Goal: Entertainment & Leisure: Consume media (video, audio)

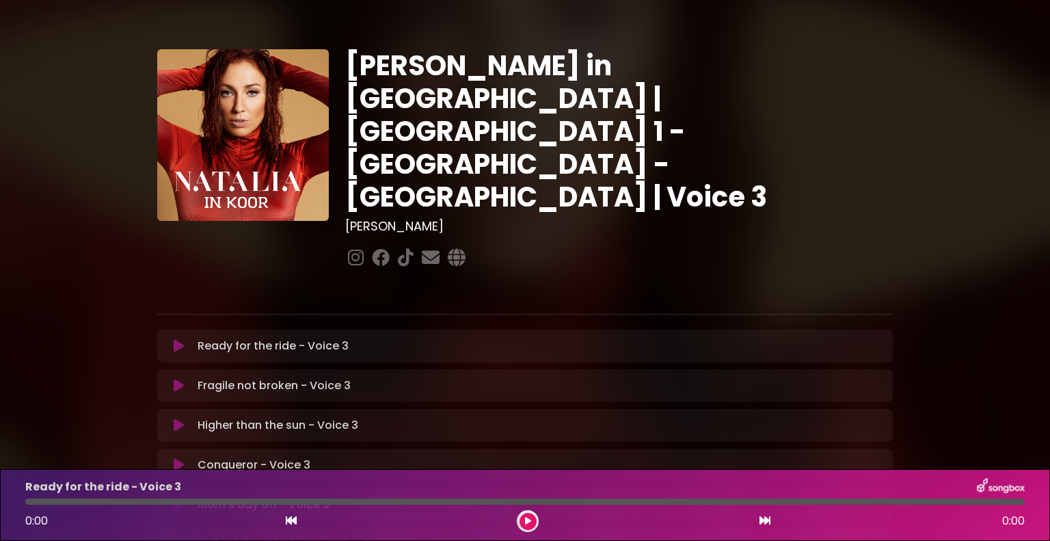
click at [180, 339] on icon at bounding box center [179, 346] width 10 height 14
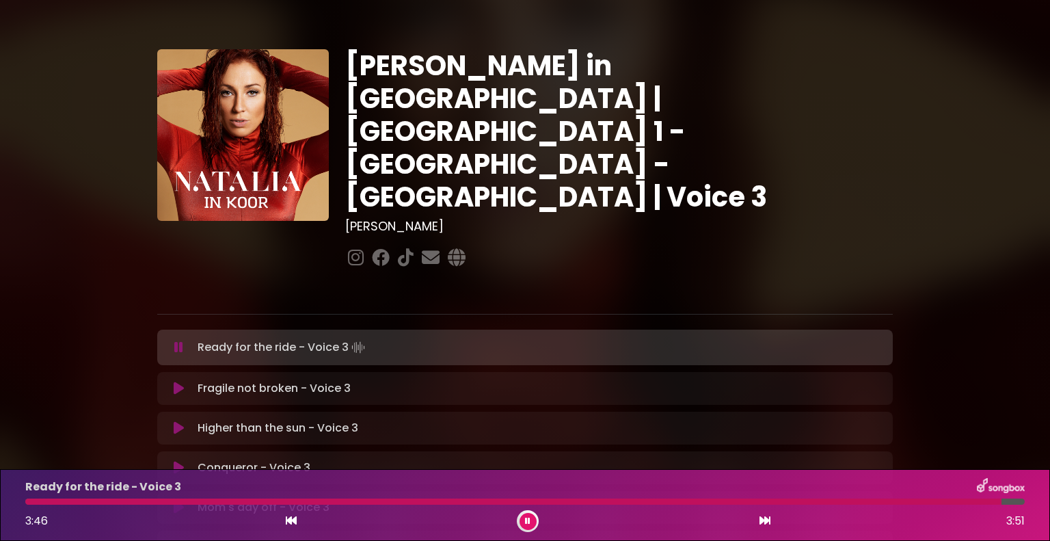
click at [180, 340] on icon at bounding box center [178, 347] width 9 height 14
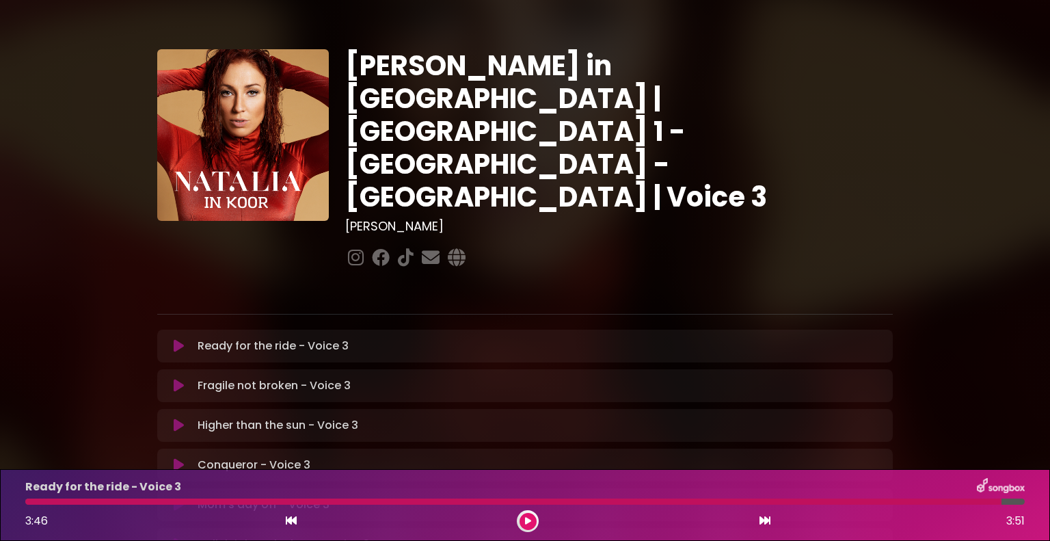
click at [180, 379] on icon at bounding box center [179, 386] width 10 height 14
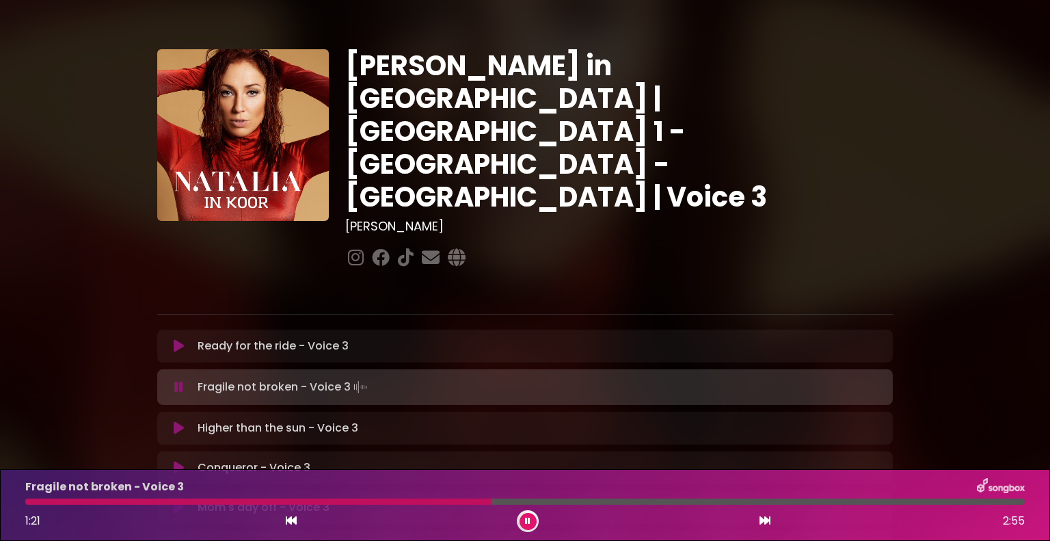
click at [217, 496] on div "Fragile not broken - Voice 3 1:21 2:55" at bounding box center [525, 505] width 1016 height 54
click at [217, 496] on div "Fragile not broken - Voice 3 1:22 2:55" at bounding box center [525, 505] width 1016 height 54
click at [232, 502] on div at bounding box center [524, 501] width 999 height 6
click at [243, 497] on div "Fragile not broken - Voice 3 1:36 2:55" at bounding box center [525, 505] width 1016 height 54
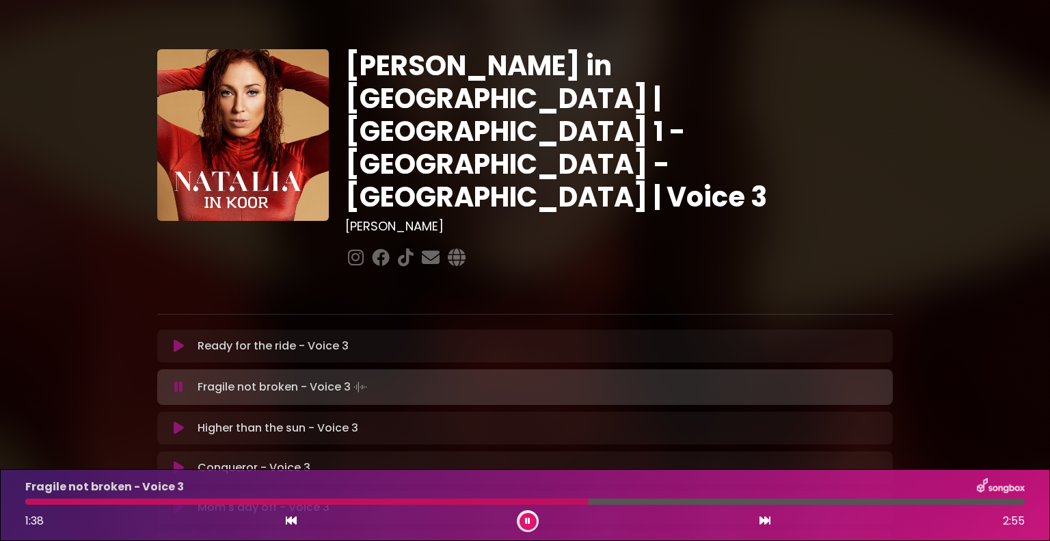
click at [27, 500] on div at bounding box center [524, 501] width 999 height 6
click at [30, 499] on div at bounding box center [524, 501] width 999 height 6
click at [27, 502] on div at bounding box center [34, 501] width 19 height 6
click at [27, 503] on div at bounding box center [95, 501] width 141 height 6
click at [509, 502] on div at bounding box center [524, 501] width 999 height 6
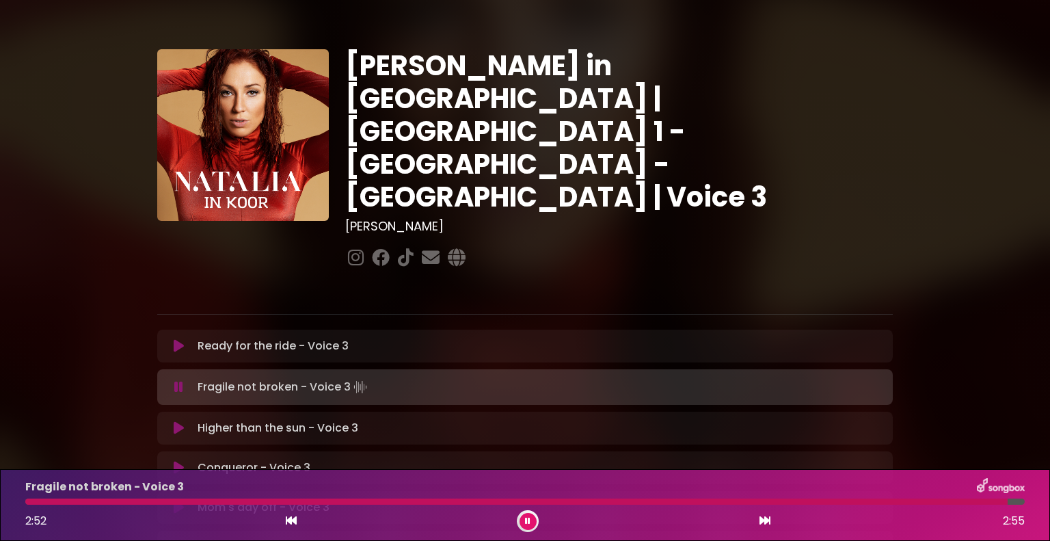
click at [696, 502] on div at bounding box center [524, 501] width 999 height 6
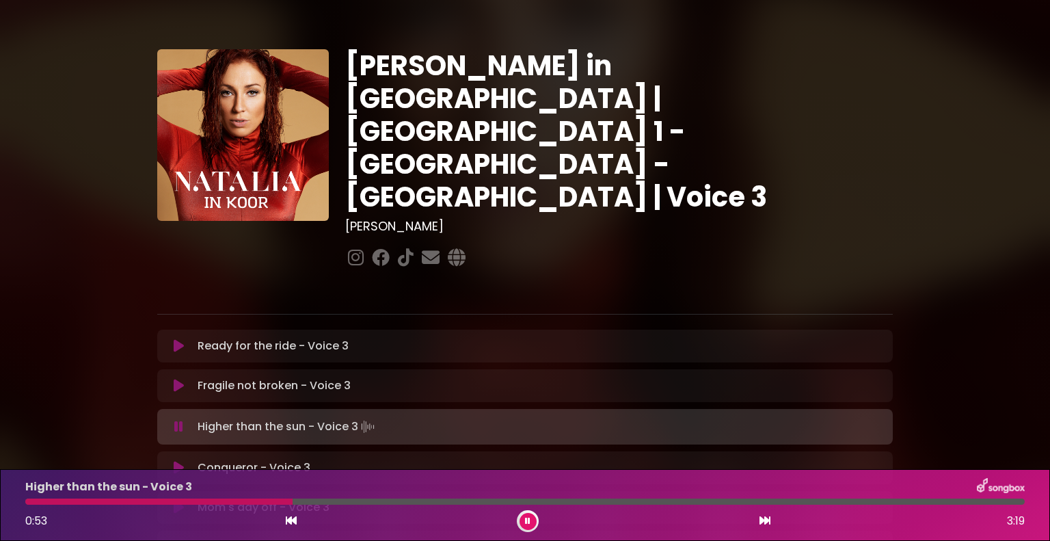
click at [120, 500] on div at bounding box center [524, 501] width 999 height 6
click at [101, 500] on div at bounding box center [524, 501] width 999 height 6
click at [119, 502] on div at bounding box center [524, 501] width 999 height 6
drag, startPoint x: 172, startPoint y: 431, endPoint x: 1049, endPoint y: 191, distance: 909.4
click at [1049, 540] on html "× [PERSON_NAME] in Koor | [GEOGRAPHIC_DATA] 1 - [GEOGRAPHIC_DATA] - [GEOGRAPHIC…" at bounding box center [525, 270] width 1050 height 541
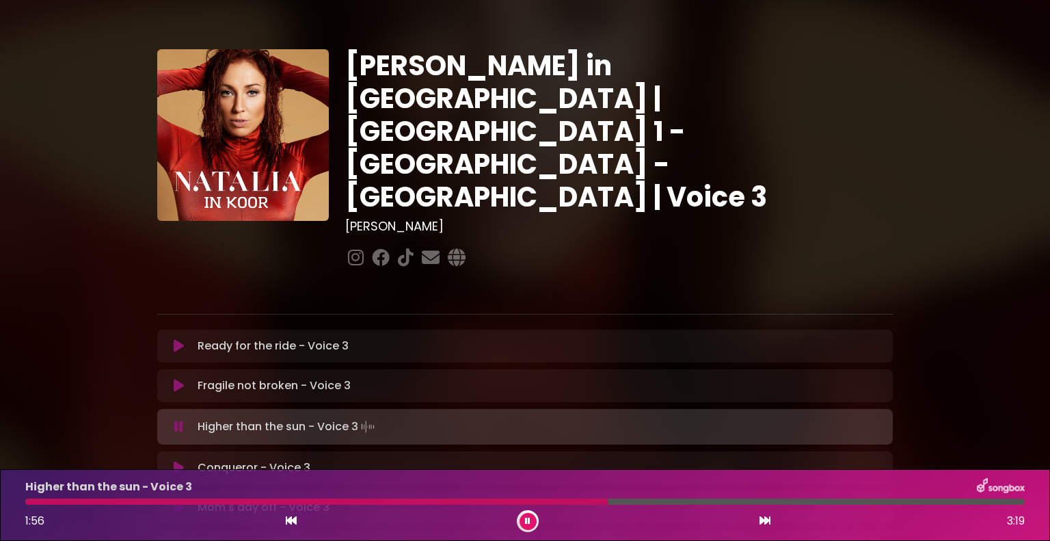
click at [1049, 191] on div "[PERSON_NAME] in [GEOGRAPHIC_DATA] | [GEOGRAPHIC_DATA] 1 - [GEOGRAPHIC_DATA] - …" at bounding box center [525, 420] width 1050 height 808
click at [139, 501] on div at bounding box center [330, 501] width 610 height 6
click at [77, 501] on div at bounding box center [50, 501] width 51 height 6
click at [510, 499] on div at bounding box center [524, 501] width 999 height 6
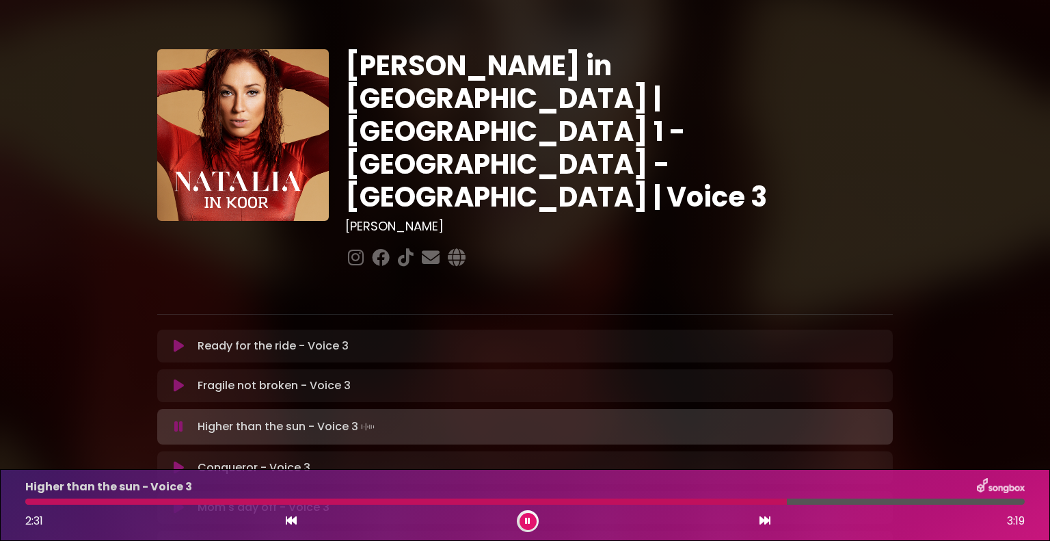
click at [684, 498] on div "Higher than the sun - Voice 3 2:31 3:19" at bounding box center [525, 505] width 1016 height 54
click at [695, 502] on div at bounding box center [524, 501] width 999 height 6
click at [179, 420] on icon at bounding box center [178, 427] width 9 height 14
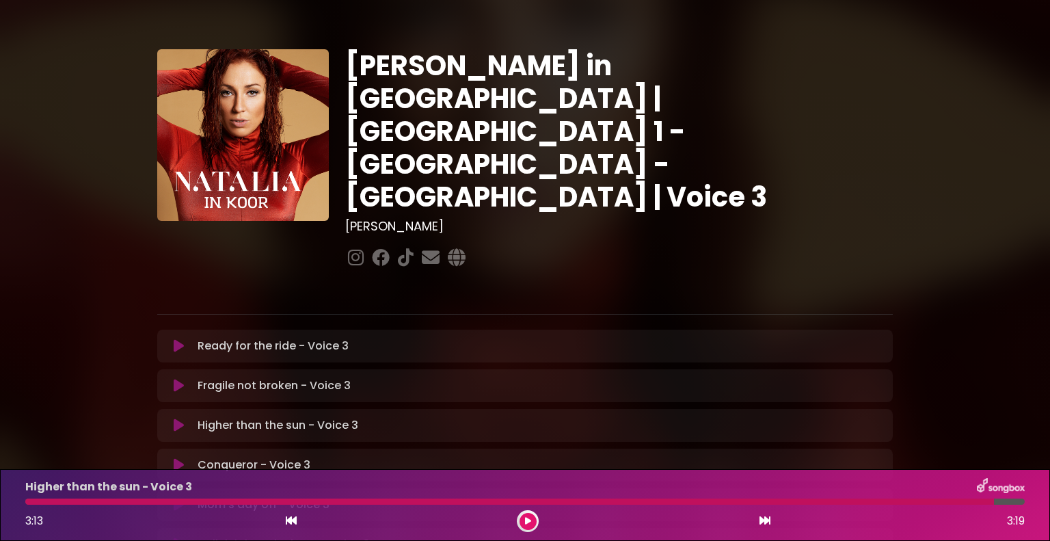
click at [185, 458] on button at bounding box center [178, 465] width 27 height 14
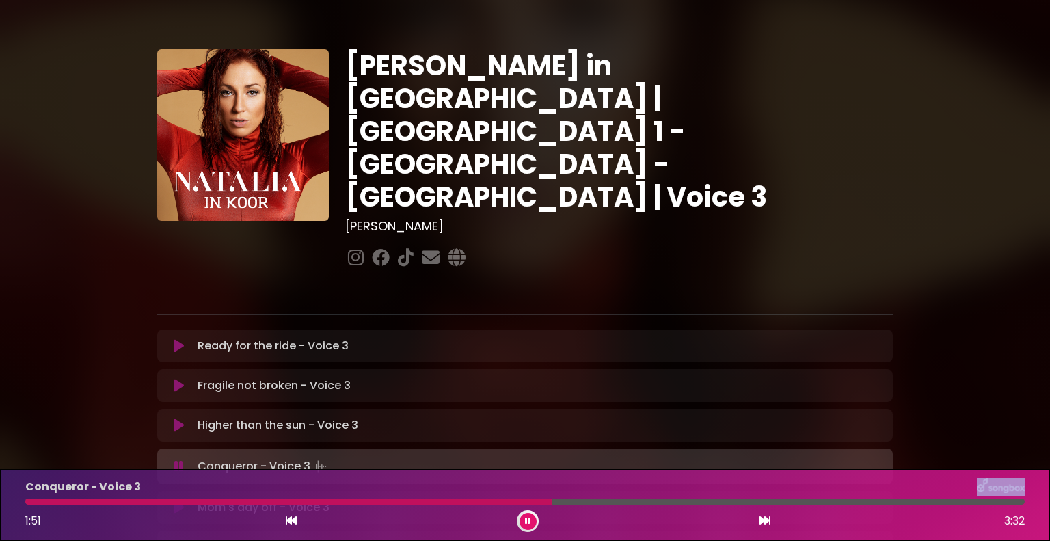
click at [346, 497] on div "Conqueror - Voice 3 1:51 3:32" at bounding box center [525, 505] width 1016 height 54
click at [347, 502] on div at bounding box center [524, 501] width 999 height 6
click at [435, 502] on div at bounding box center [524, 501] width 999 height 6
click at [403, 501] on div at bounding box center [235, 501] width 420 height 6
click at [440, 502] on div at bounding box center [510, 501] width 971 height 6
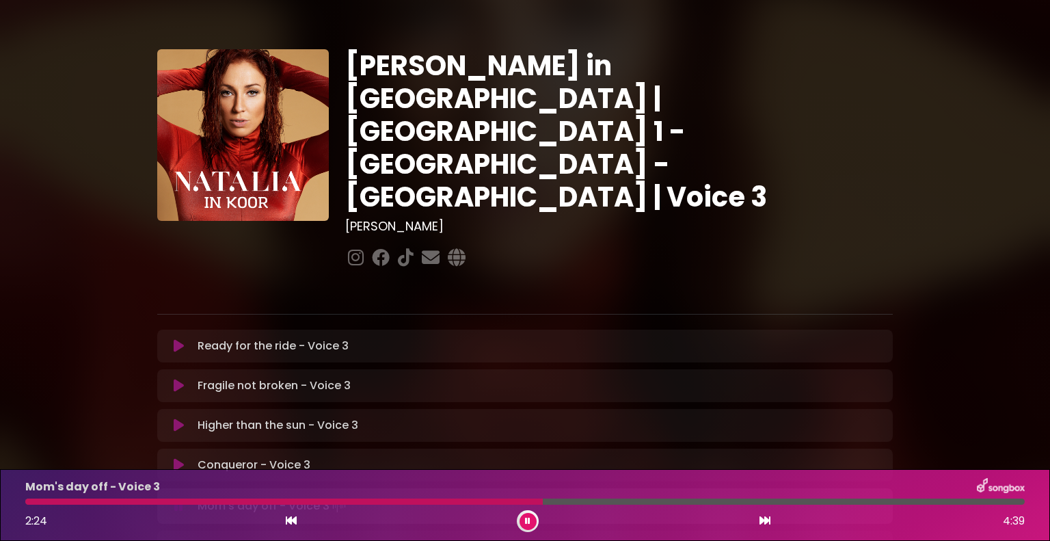
click at [984, 532] on div "Mom's day off - Voice 3 2:24 4:39" at bounding box center [525, 505] width 1050 height 72
drag, startPoint x: 984, startPoint y: 532, endPoint x: 411, endPoint y: 500, distance: 574.4
click at [411, 500] on div at bounding box center [524, 501] width 999 height 6
click at [412, 500] on div at bounding box center [524, 501] width 999 height 6
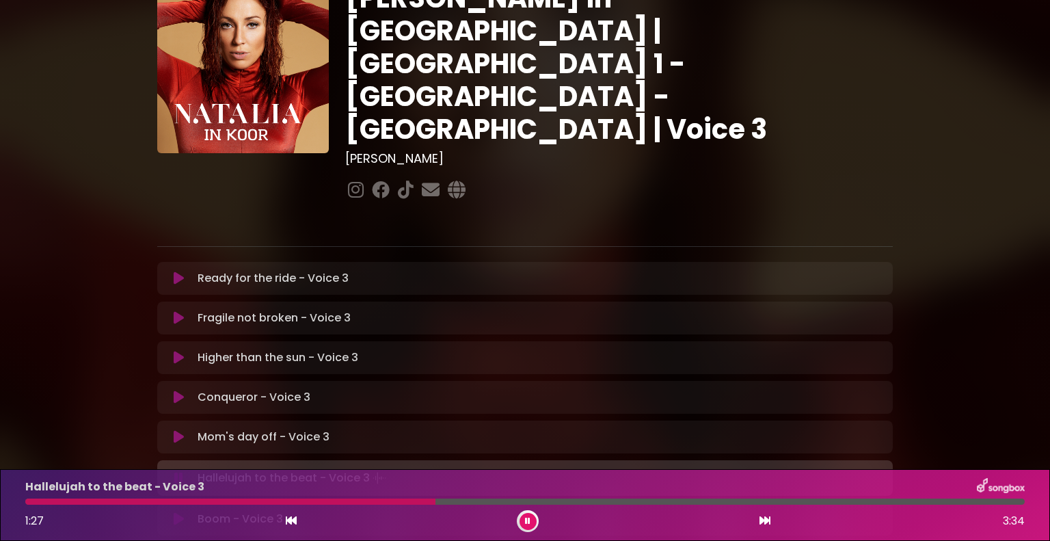
scroll to position [68, 0]
click at [180, 429] on icon at bounding box center [179, 436] width 10 height 14
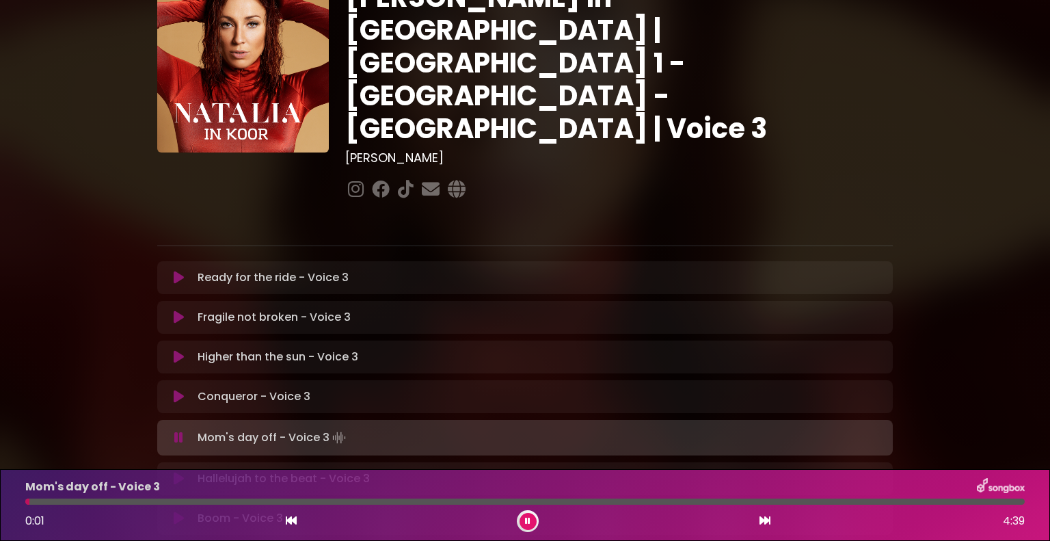
click at [373, 502] on div at bounding box center [524, 501] width 999 height 6
click at [176, 431] on icon at bounding box center [178, 438] width 9 height 14
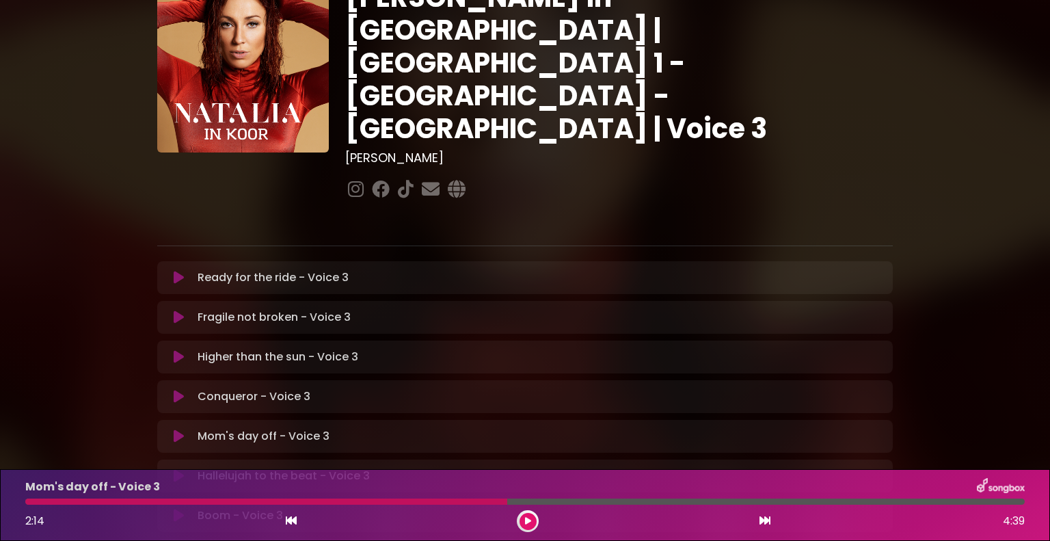
click at [176, 468] on icon at bounding box center [178, 476] width 15 height 17
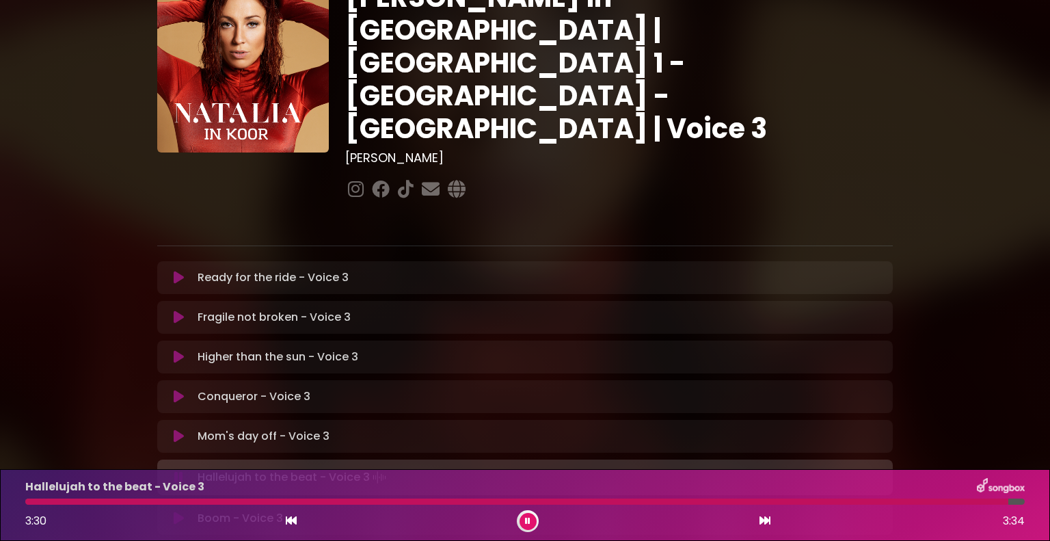
click at [29, 502] on div at bounding box center [516, 501] width 983 height 6
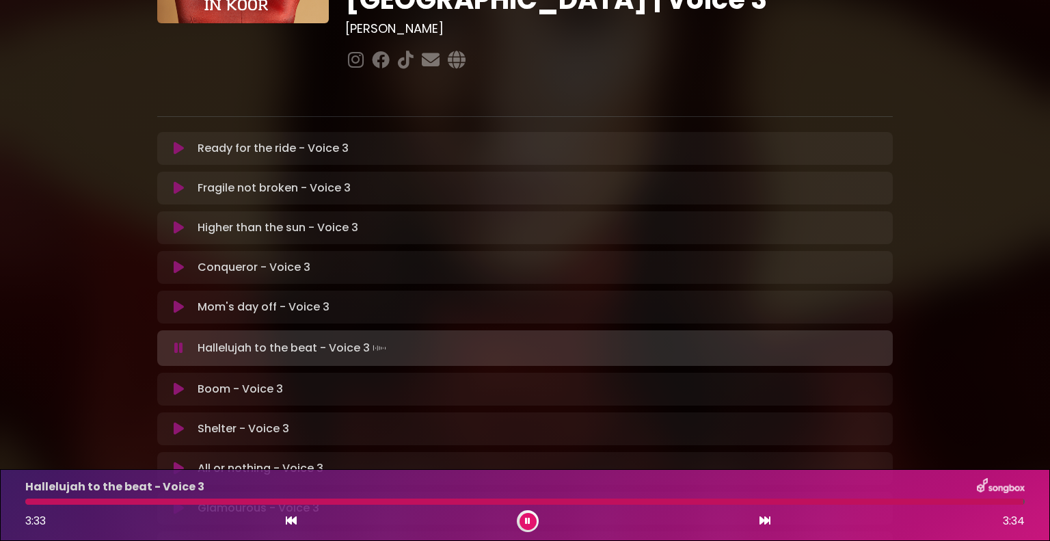
scroll to position [205, 0]
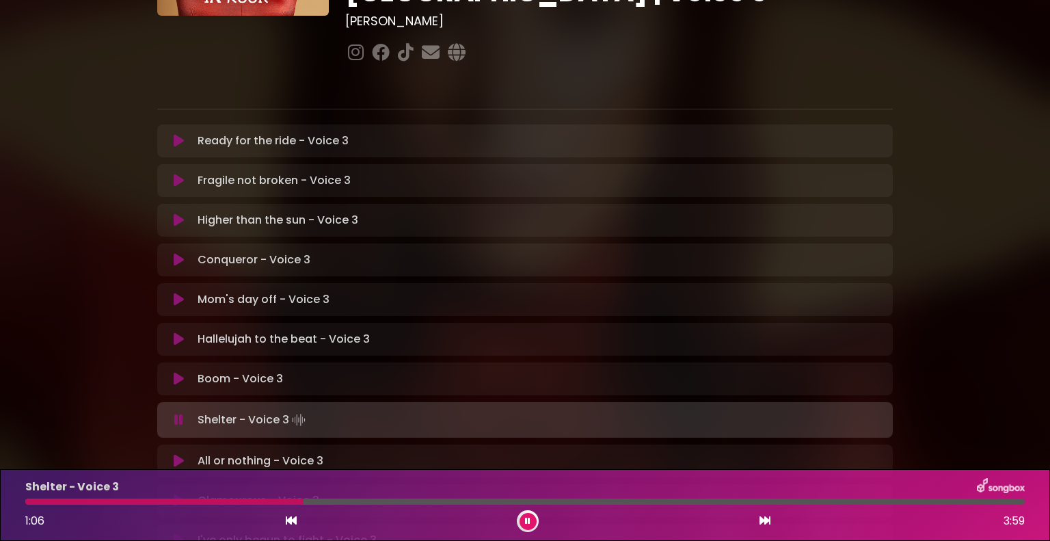
click at [31, 500] on div at bounding box center [164, 501] width 278 height 6
click at [136, 496] on div "Shelter - Voice 3 0:06 3:59" at bounding box center [525, 505] width 1016 height 54
click at [127, 500] on div at bounding box center [524, 501] width 999 height 6
click at [182, 413] on icon at bounding box center [178, 420] width 9 height 14
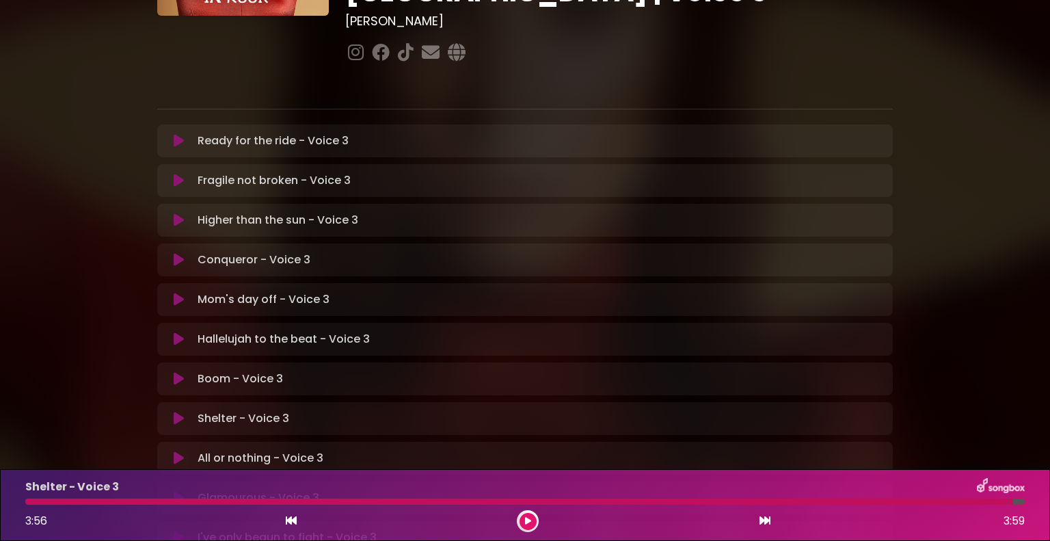
click at [179, 412] on icon at bounding box center [179, 419] width 10 height 14
click at [178, 412] on icon at bounding box center [179, 419] width 10 height 14
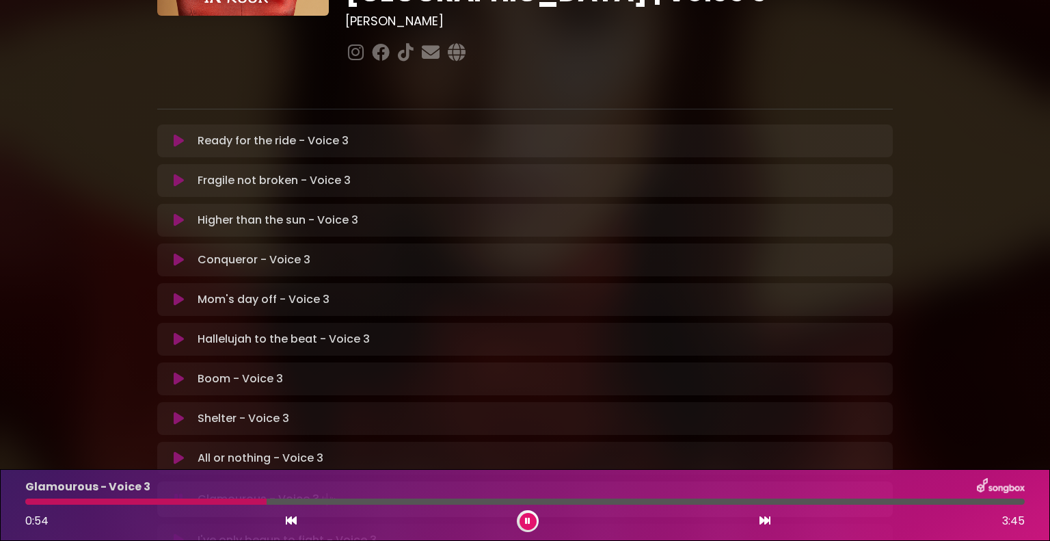
click at [53, 503] on div at bounding box center [524, 501] width 999 height 6
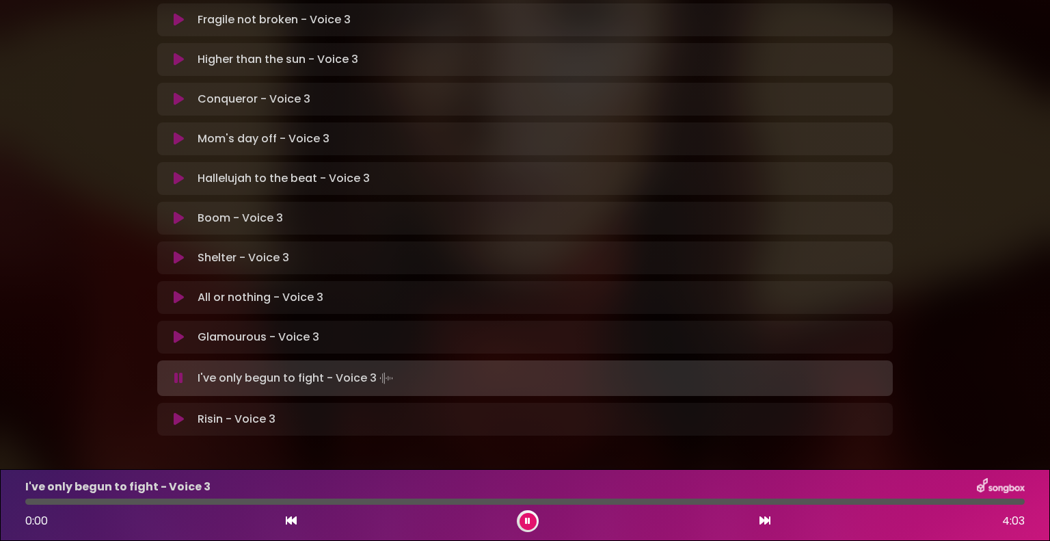
scroll to position [368, 0]
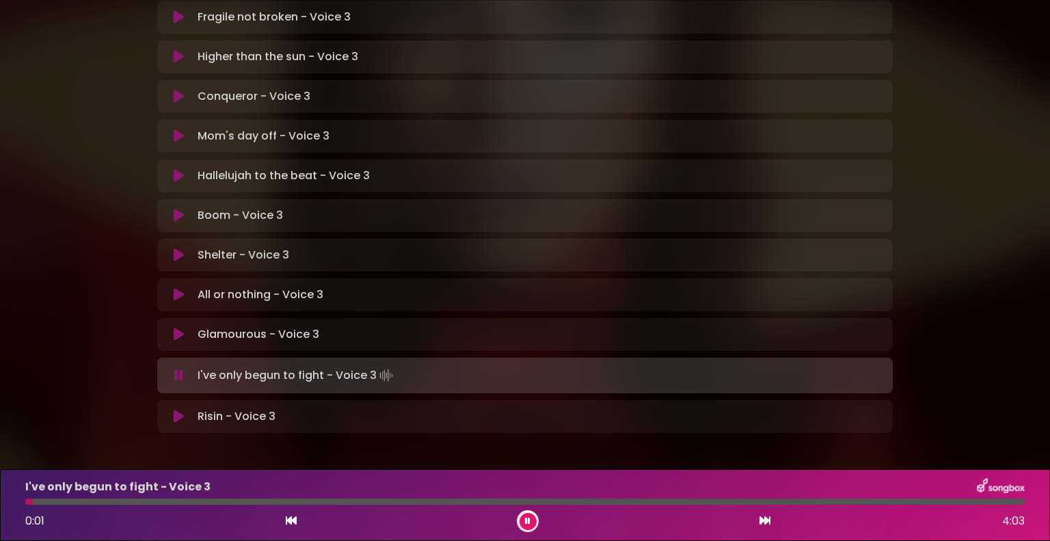
click at [33, 500] on div at bounding box center [524, 501] width 999 height 6
click at [531, 498] on div "I've only begun to fight - Voice 3 2:31 4:03" at bounding box center [525, 505] width 1016 height 54
click at [545, 499] on div at bounding box center [339, 501] width 628 height 6
click at [563, 500] on div at bounding box center [332, 501] width 615 height 6
click at [550, 500] on div at bounding box center [315, 501] width 581 height 6
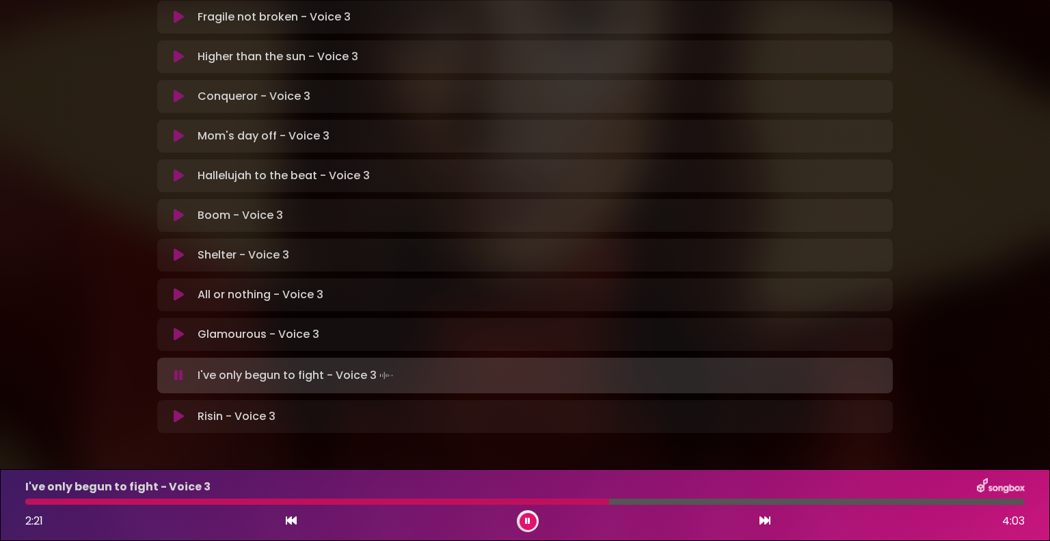
click at [561, 498] on div "I've only begun to fight - Voice 3 2:21 4:03" at bounding box center [525, 505] width 1016 height 54
click at [563, 505] on div "I've only begun to fight - Voice 3 2:22 4:03" at bounding box center [525, 505] width 1016 height 54
click at [562, 501] on div at bounding box center [320, 501] width 590 height 6
click at [552, 500] on div at bounding box center [333, 501] width 616 height 6
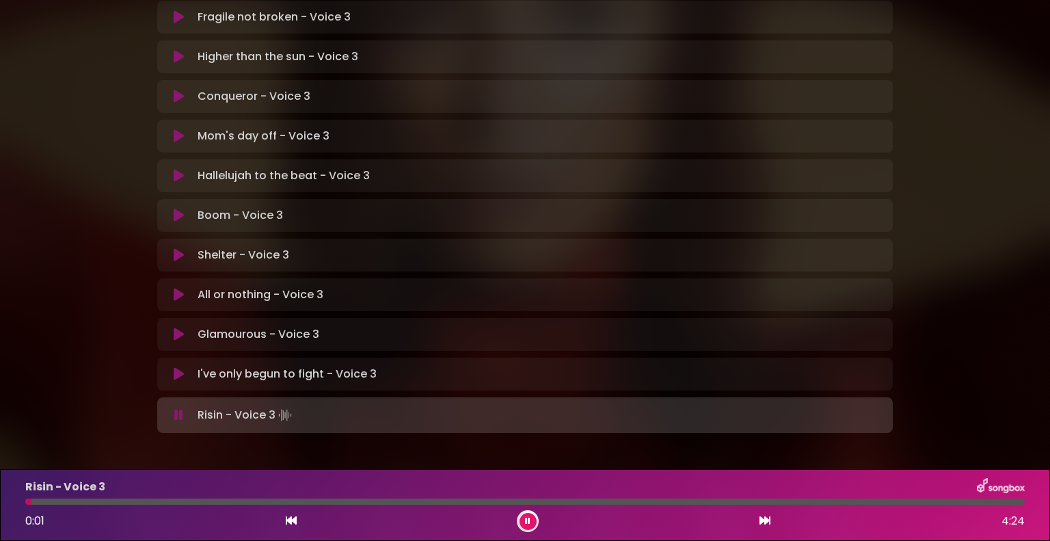
click at [31, 501] on div at bounding box center [524, 501] width 999 height 6
click at [25, 503] on div at bounding box center [80, 501] width 111 height 6
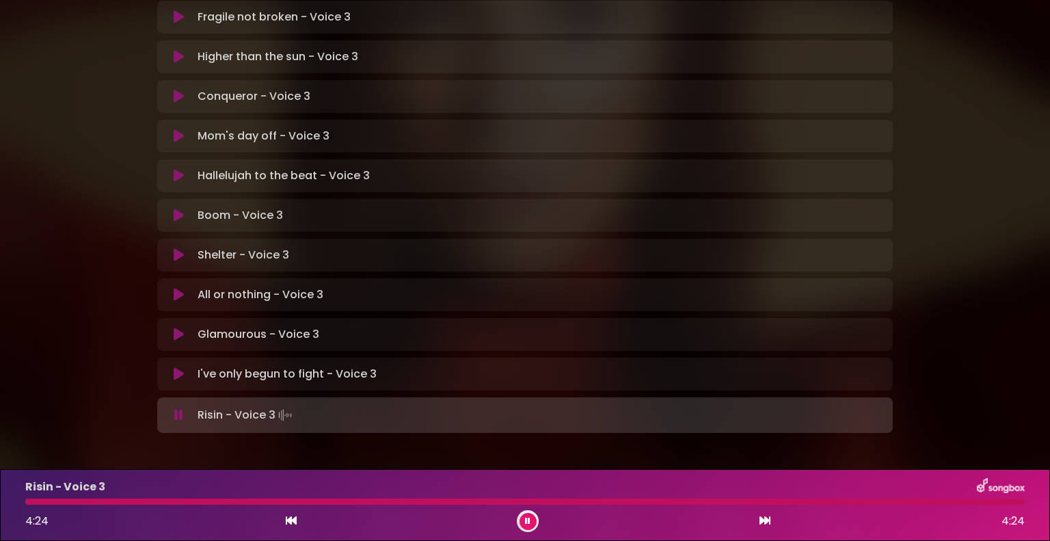
scroll to position [366, 0]
